Goal: Information Seeking & Learning: Learn about a topic

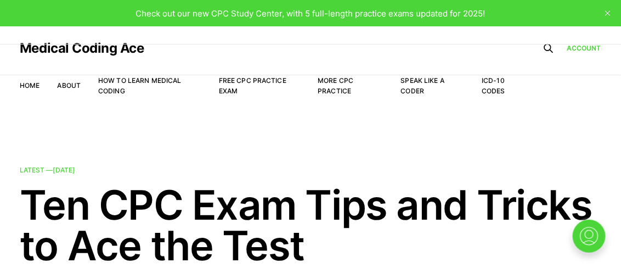
click at [608, 9] on button "close" at bounding box center [608, 13] width 18 height 18
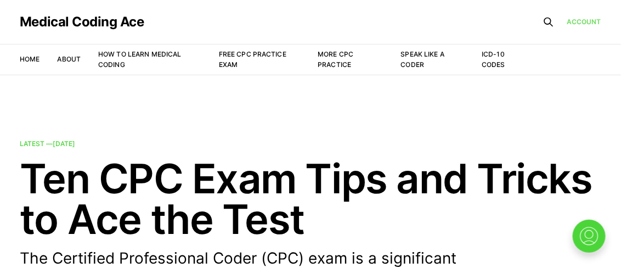
click at [587, 27] on link "Account" at bounding box center [584, 21] width 35 height 10
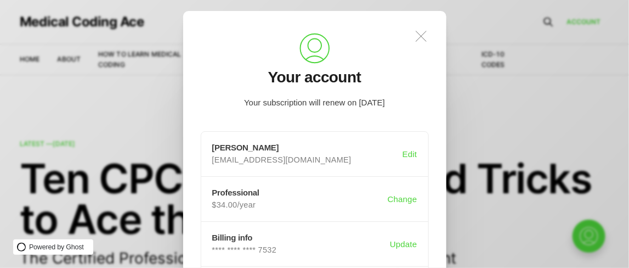
click at [421, 42] on icon ".a{fill:none;stroke:currentColor;stroke-linecap:round;stroke-linejoin:round;str…" at bounding box center [421, 36] width 24 height 24
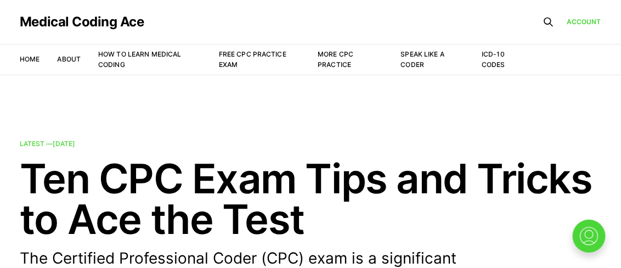
click at [244, 49] on li "Free CPC Practice Exam" at bounding box center [259, 59] width 81 height 21
click at [241, 53] on link "Free CPC Practice Exam" at bounding box center [252, 59] width 67 height 19
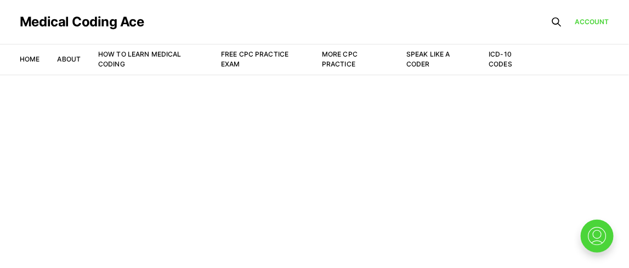
click at [335, 59] on li "More CPC Practice" at bounding box center [355, 59] width 67 height 20
click at [338, 52] on link "More CPC Practice" at bounding box center [340, 59] width 36 height 18
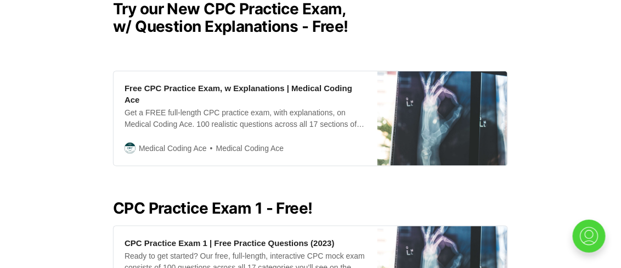
scroll to position [303, 0]
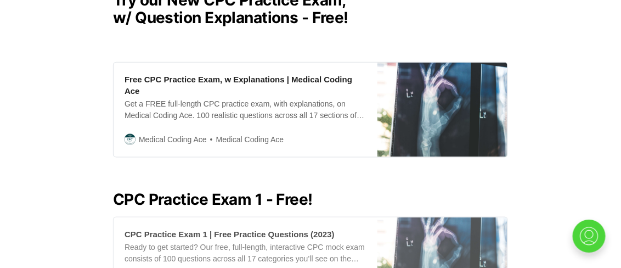
click at [254, 241] on div "Ready to get started? Our free, full-length, interactive CPC mock exam consists…" at bounding box center [246, 252] width 242 height 23
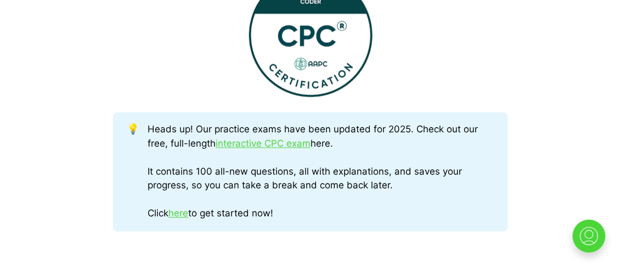
scroll to position [464, 0]
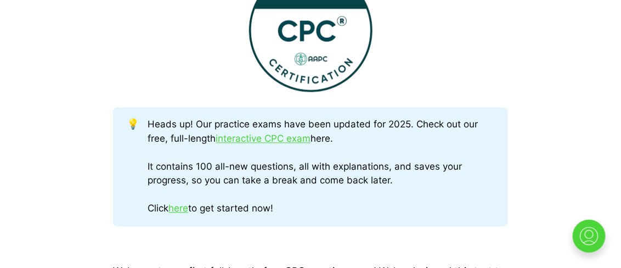
drag, startPoint x: 628, startPoint y: 80, endPoint x: 590, endPoint y: 10, distance: 79.1
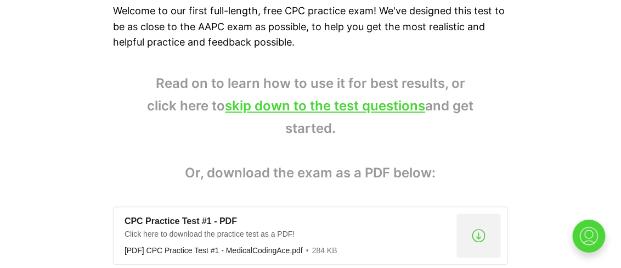
scroll to position [745, 0]
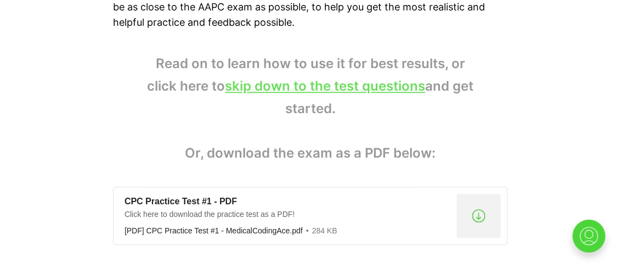
click at [351, 88] on link "skip down to the test questions" at bounding box center [326, 86] width 200 height 16
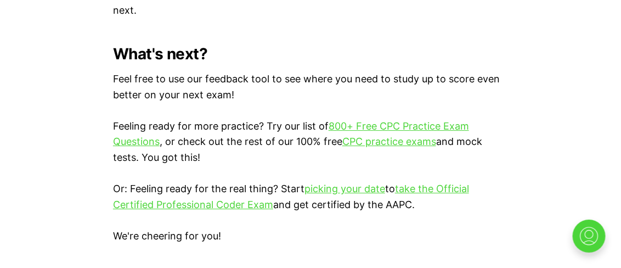
scroll to position [3201, 0]
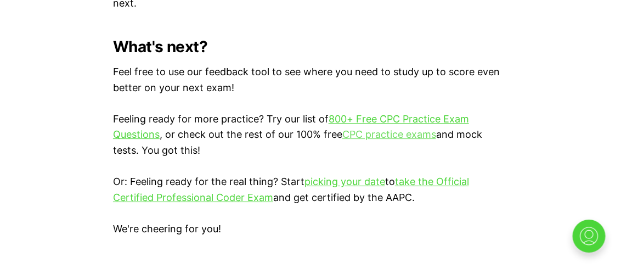
click at [404, 129] on link "CPC practice exams" at bounding box center [389, 134] width 94 height 12
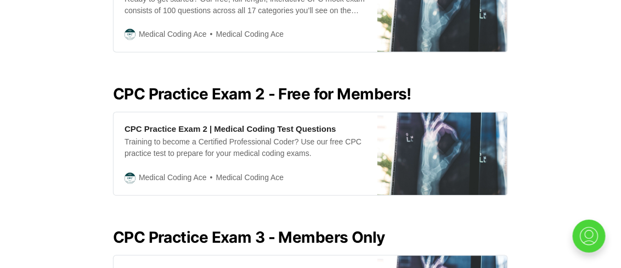
scroll to position [555, 0]
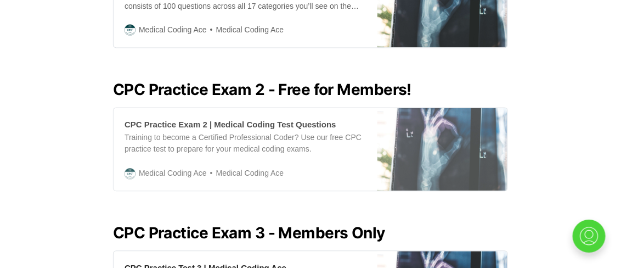
click at [490, 162] on img at bounding box center [443, 149] width 130 height 83
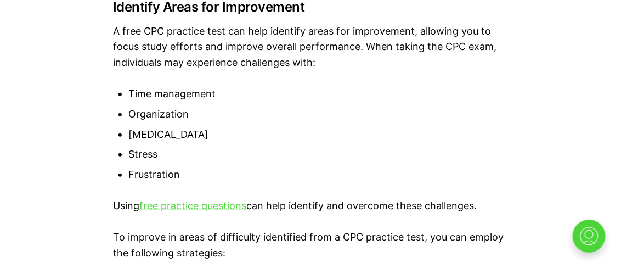
scroll to position [2437, 0]
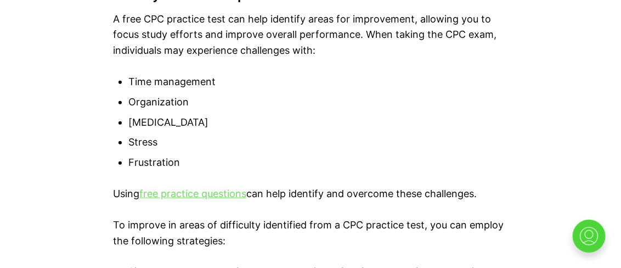
click at [163, 192] on link "free practice questions" at bounding box center [192, 194] width 107 height 12
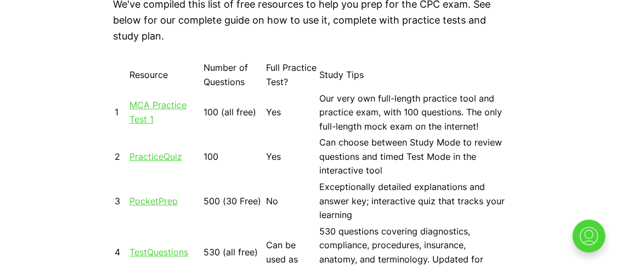
scroll to position [931, 0]
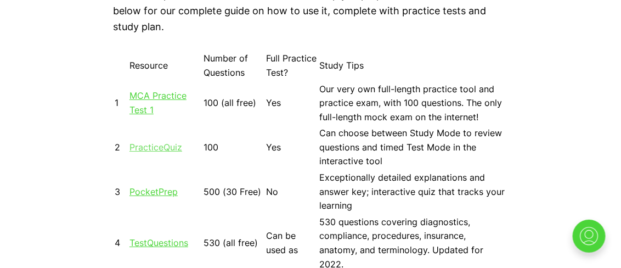
click at [166, 143] on link "PracticeQuiz" at bounding box center [155, 147] width 53 height 11
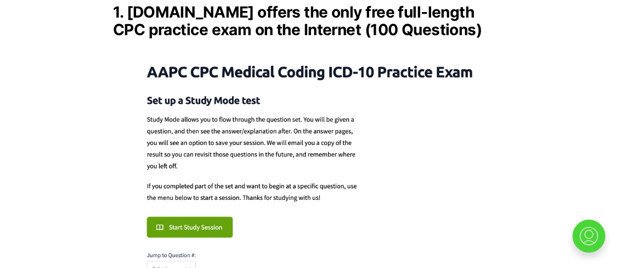
scroll to position [1499, 0]
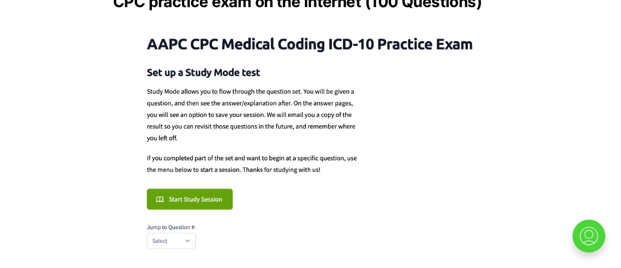
click at [178, 181] on img at bounding box center [310, 140] width 395 height 241
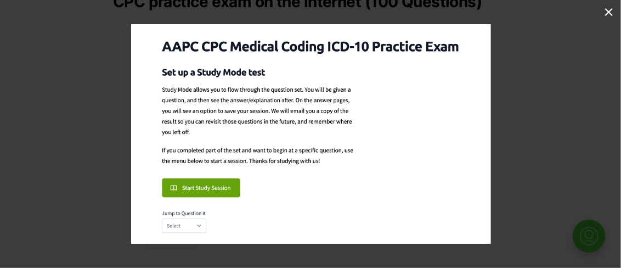
click at [198, 196] on img at bounding box center [311, 133] width 360 height 219
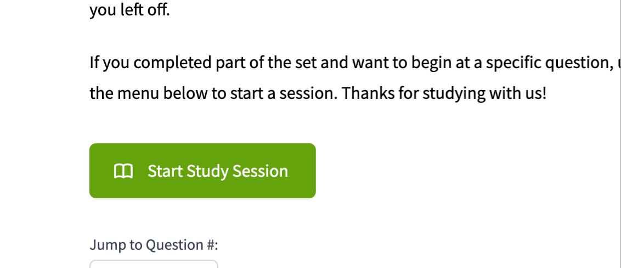
click at [185, 178] on img at bounding box center [520, 14] width 1041 height 635
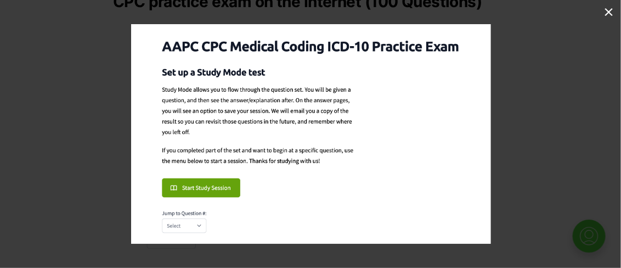
click at [606, 9] on button at bounding box center [609, 12] width 24 height 24
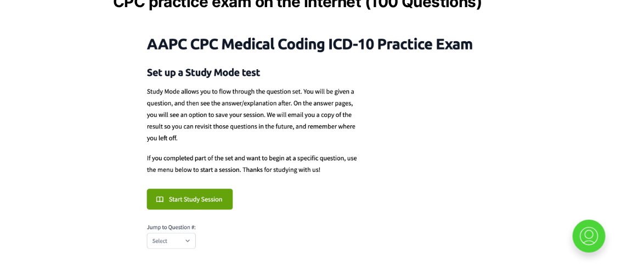
click at [212, 185] on img at bounding box center [310, 140] width 395 height 241
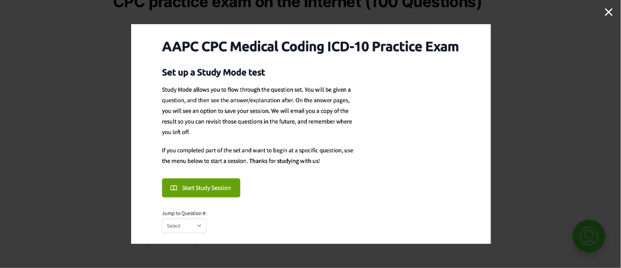
click at [209, 189] on img at bounding box center [311, 133] width 360 height 219
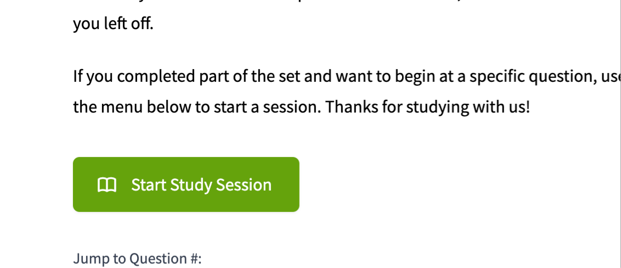
click at [249, 189] on img at bounding box center [504, 28] width 1041 height 635
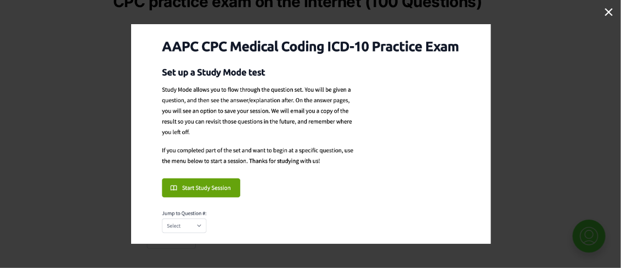
click at [198, 228] on img at bounding box center [311, 133] width 360 height 219
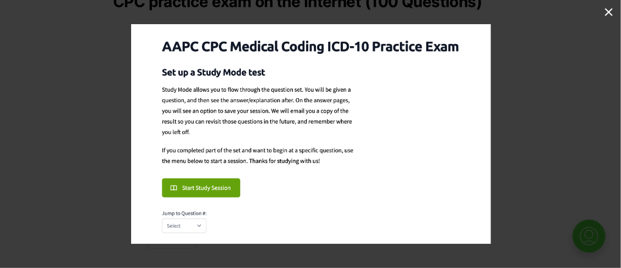
click at [610, 10] on button at bounding box center [609, 12] width 24 height 24
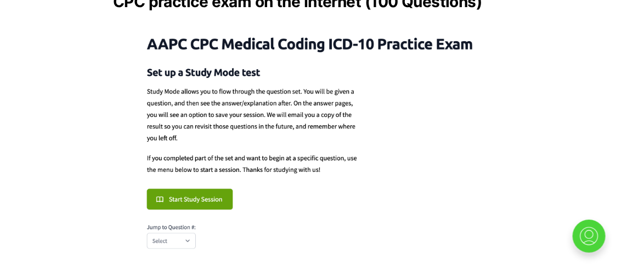
click at [188, 225] on img at bounding box center [310, 140] width 395 height 241
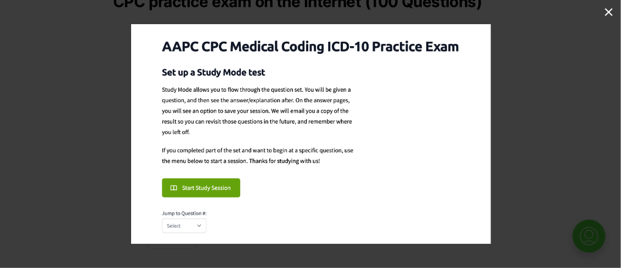
click at [608, 4] on button at bounding box center [609, 12] width 24 height 24
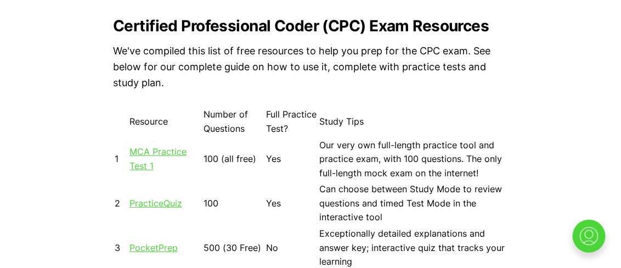
scroll to position [885, 0]
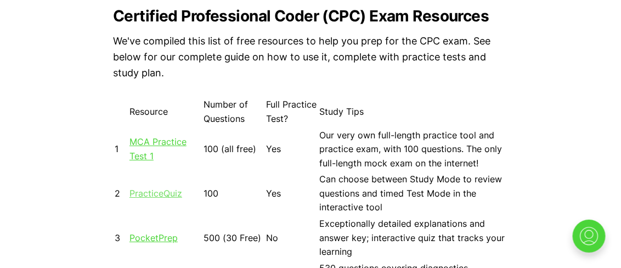
click at [155, 191] on link "PracticeQuiz" at bounding box center [155, 193] width 53 height 11
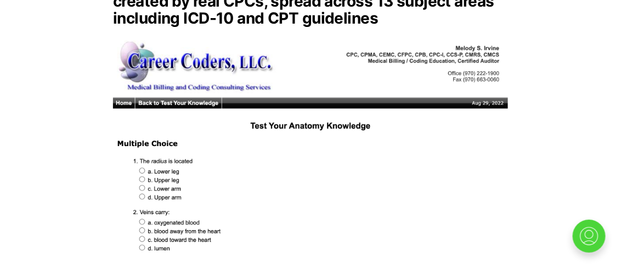
scroll to position [4041, 0]
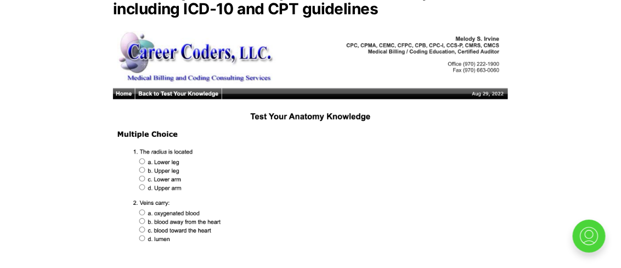
click at [141, 214] on img at bounding box center [310, 137] width 395 height 220
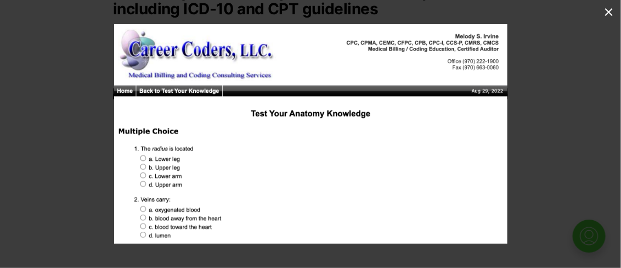
click at [593, 53] on div at bounding box center [424, 158] width 621 height 268
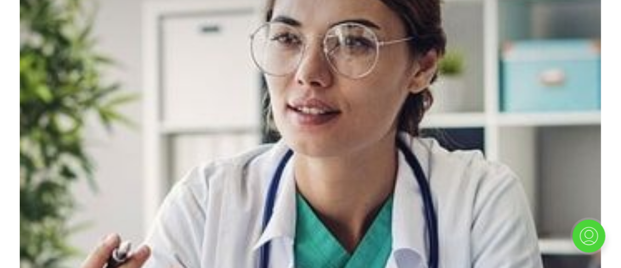
scroll to position [0, 0]
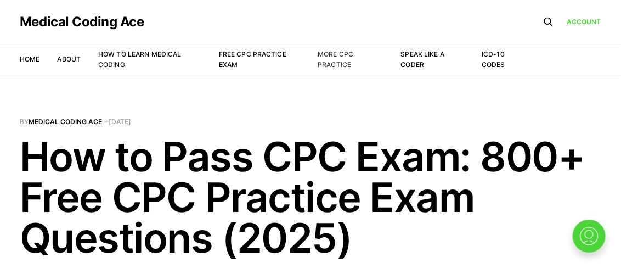
click at [328, 63] on link "More CPC Practice" at bounding box center [336, 59] width 36 height 19
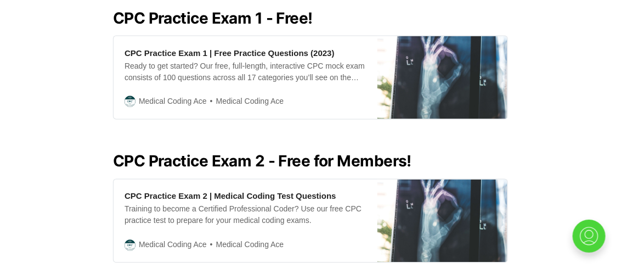
scroll to position [495, 0]
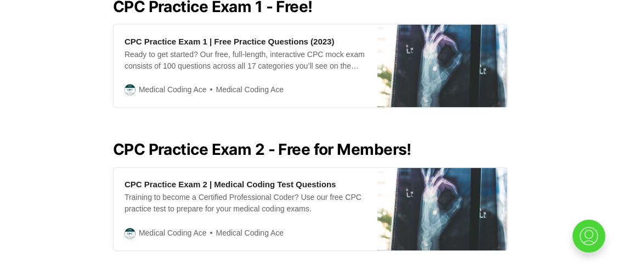
click at [300, 141] on h2 "CPC Practice Exam 2 - Free for Members!" at bounding box center [310, 150] width 395 height 18
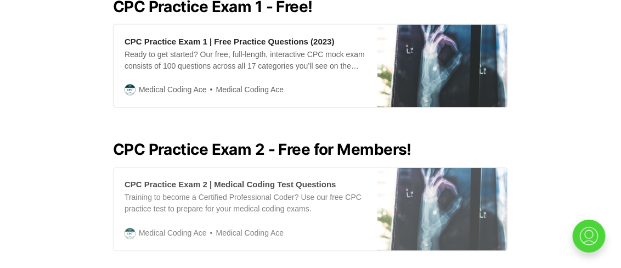
click at [240, 192] on div "Training to become a Certified Professional Coder? Use our free CPC practice te…" at bounding box center [246, 203] width 242 height 23
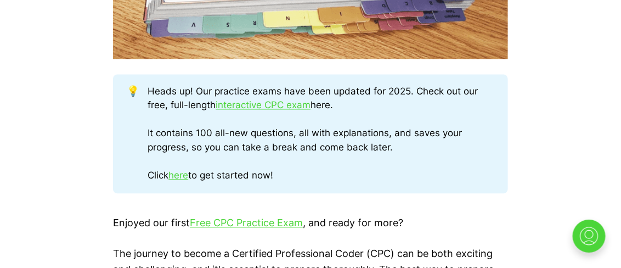
scroll to position [570, 0]
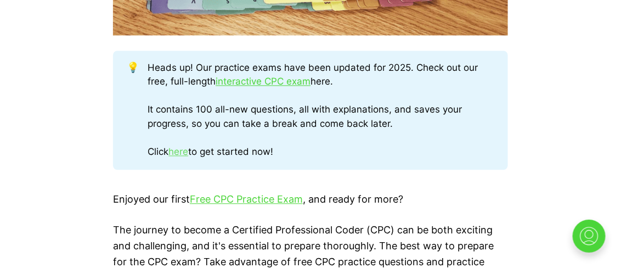
click at [187, 153] on link "here" at bounding box center [178, 152] width 20 height 11
